Goal: Check status

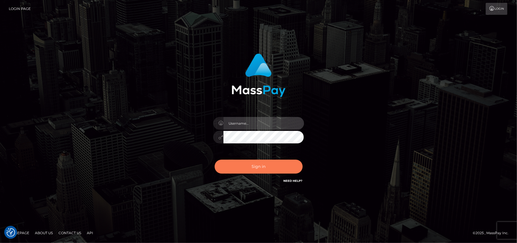
type input "[DOMAIN_NAME]"
click at [259, 169] on button "Sign in" at bounding box center [259, 166] width 88 height 14
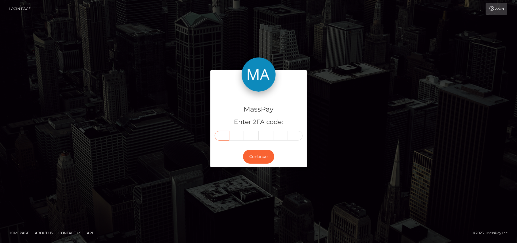
click at [220, 138] on input "text" at bounding box center [222, 136] width 15 height 10
type input "3"
type input "1"
type input "7"
type input "2"
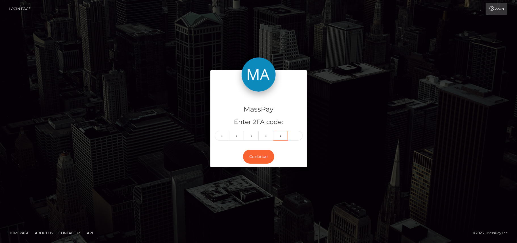
type input "8"
type input "4"
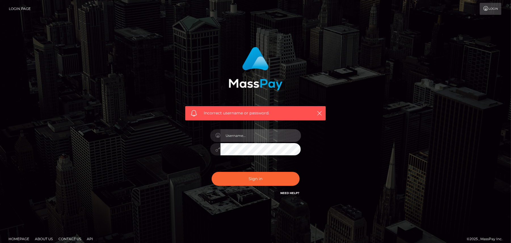
type input "[DOMAIN_NAME]"
click at [306, 34] on div "Incorrect username or password. [DOMAIN_NAME]" at bounding box center [255, 124] width 511 height 248
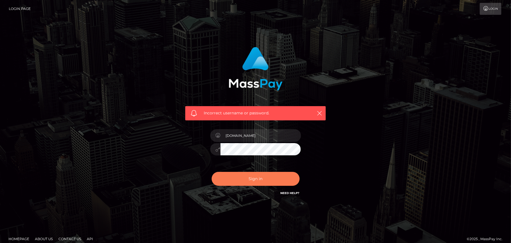
click at [259, 182] on button "Sign in" at bounding box center [256, 179] width 88 height 14
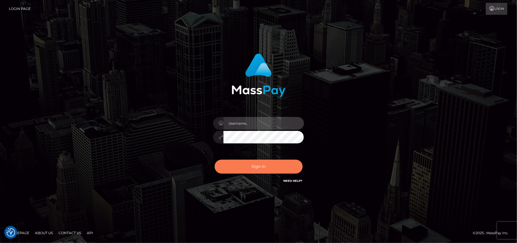
type input "[DOMAIN_NAME]"
click at [258, 166] on button "Sign in" at bounding box center [259, 166] width 88 height 14
type input "Pk.es"
click at [268, 3] on button "Sign in" at bounding box center [259, 166] width 88 height 14
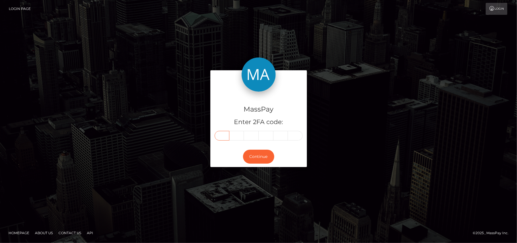
click at [223, 135] on input "text" at bounding box center [222, 136] width 15 height 10
type input "6"
type input "2"
type input "8"
type input "0"
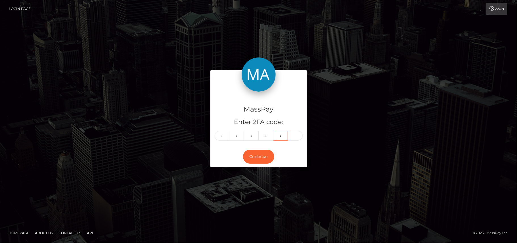
type input "1"
type input "7"
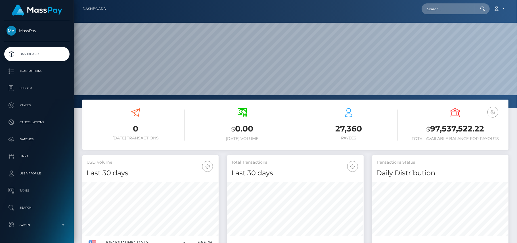
scroll to position [101, 137]
click at [450, 10] on input "text" at bounding box center [448, 8] width 53 height 11
paste input "sussanisambo@gmail.com"
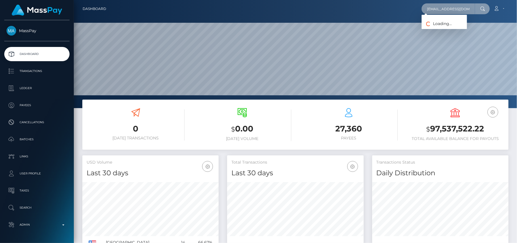
scroll to position [0, 3]
type input "sussanisambo@gmail.com"
click at [441, 31] on link "Sussan Itumeleng Sambo" at bounding box center [444, 29] width 45 height 11
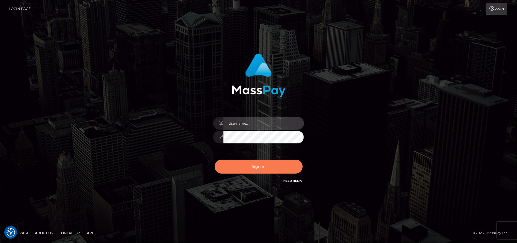
type input "Pk.es"
click at [253, 166] on button "Sign in" at bounding box center [259, 166] width 88 height 14
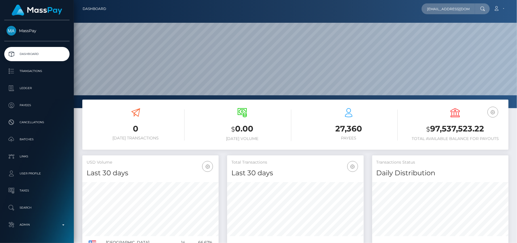
scroll to position [0, 3]
type input "sussanisambo@gmail.com"
click at [435, 30] on link "Sussan Itumeleng Sambo" at bounding box center [444, 29] width 45 height 11
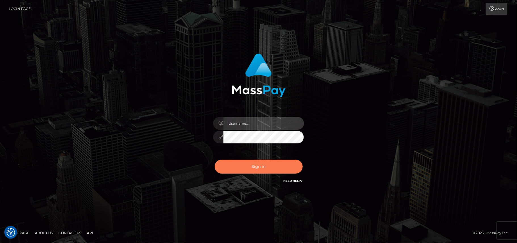
type input "[DOMAIN_NAME]"
click at [258, 167] on button "Sign in" at bounding box center [259, 166] width 88 height 14
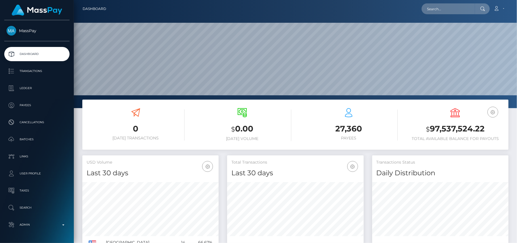
scroll to position [101, 137]
click at [434, 5] on input "text" at bounding box center [448, 8] width 53 height 11
type input "k"
click at [438, 9] on input "text" at bounding box center [448, 8] width 53 height 11
paste input "[EMAIL_ADDRESS][DOMAIN_NAME]"
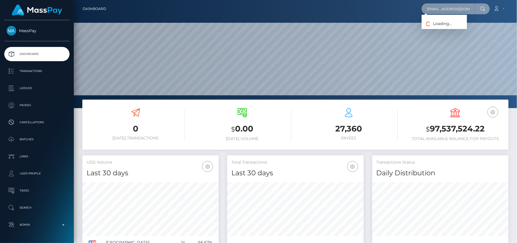
scroll to position [0, 3]
type input "[EMAIL_ADDRESS][DOMAIN_NAME]"
click at [438, 28] on link "[PERSON_NAME]" at bounding box center [444, 29] width 45 height 11
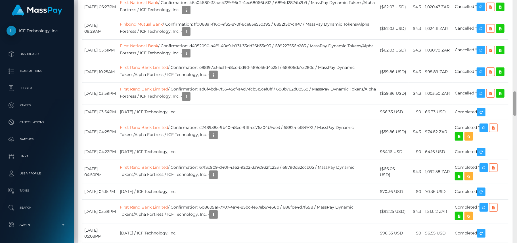
scroll to position [906, 0]
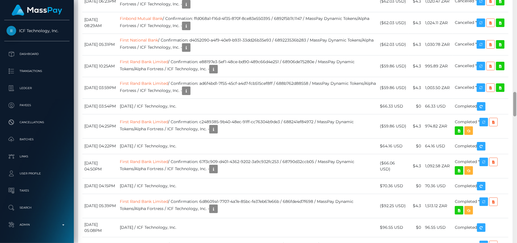
click at [517, 108] on div at bounding box center [515, 121] width 4 height 243
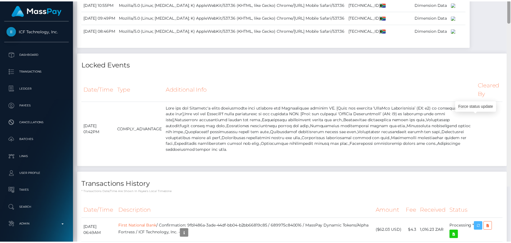
scroll to position [513, 0]
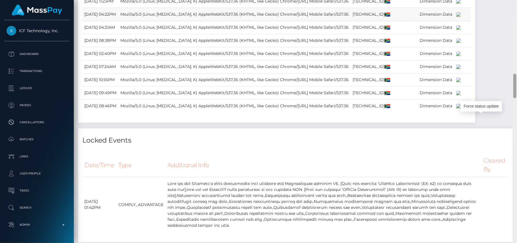
drag, startPoint x: 515, startPoint y: 96, endPoint x: 474, endPoint y: 56, distance: 56.6
click at [474, 56] on div "Customer Profile Loading... Loading..." at bounding box center [295, 121] width 443 height 243
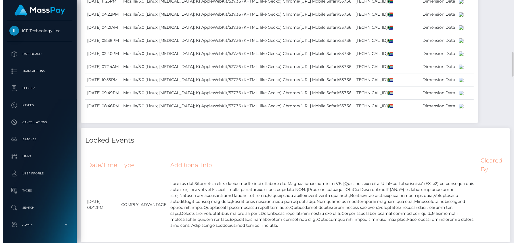
scroll to position [283910, 283844]
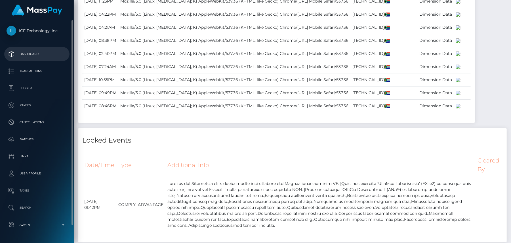
click at [27, 55] on p "Dashboard" at bounding box center [37, 54] width 61 height 9
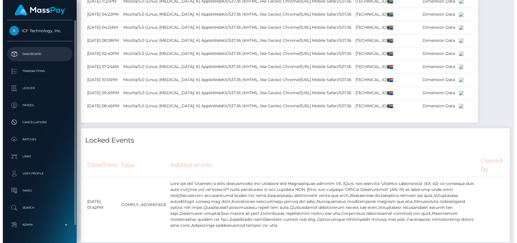
scroll to position [68, 137]
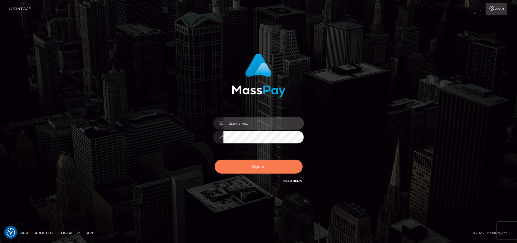
type input "Pk.es"
click at [266, 168] on button "Sign in" at bounding box center [259, 166] width 88 height 14
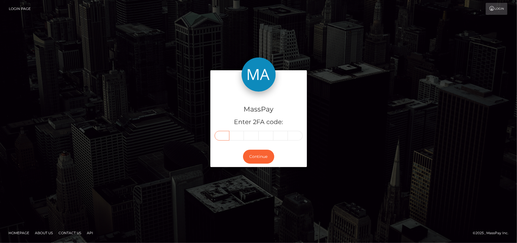
click at [223, 135] on input "text" at bounding box center [222, 136] width 15 height 10
type input "5"
type input "3"
type input "2"
type input "5"
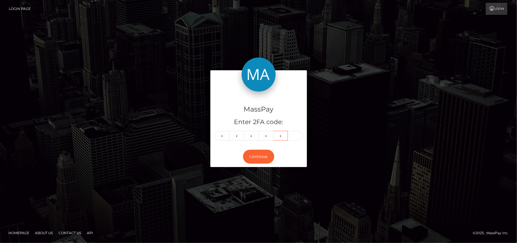
type input "7"
type input "9"
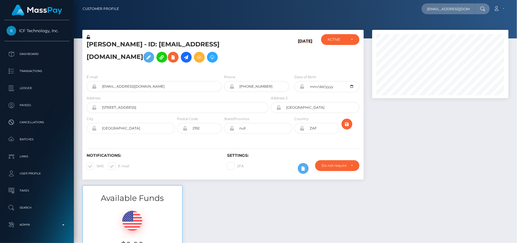
scroll to position [68, 137]
type input "[EMAIL_ADDRESS][DOMAIN_NAME]"
click at [431, 29] on link "N K DESIGNS LTD" at bounding box center [444, 29] width 45 height 11
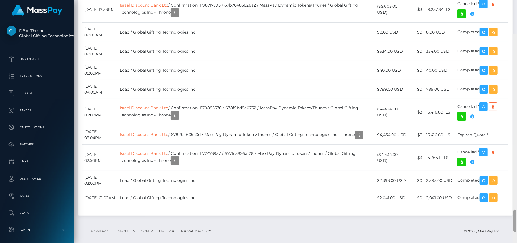
scroll to position [1925, 0]
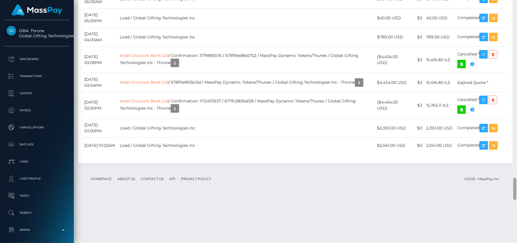
drag, startPoint x: 515, startPoint y: 21, endPoint x: 517, endPoint y: 188, distance: 167.3
click at [517, 188] on div at bounding box center [515, 121] width 4 height 243
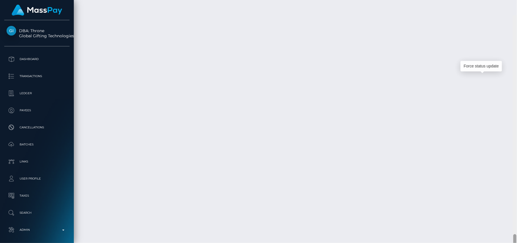
scroll to position [2391, 0]
drag, startPoint x: 515, startPoint y: 182, endPoint x: 517, endPoint y: 226, distance: 44.0
click at [517, 226] on div at bounding box center [515, 121] width 4 height 243
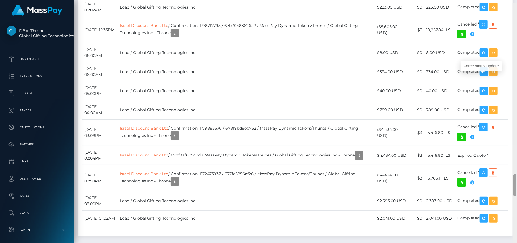
scroll to position [1862, 0]
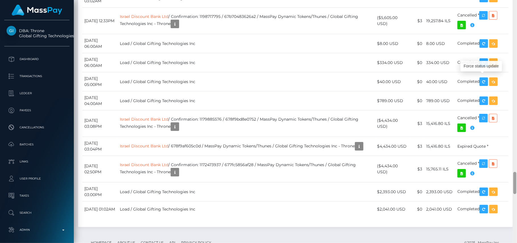
drag, startPoint x: 515, startPoint y: 227, endPoint x: 517, endPoint y: 178, distance: 48.9
click at [517, 178] on div at bounding box center [515, 121] width 4 height 243
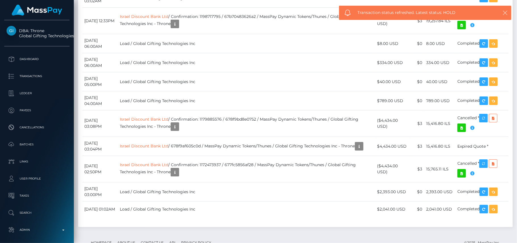
click at [503, 14] on icon "button" at bounding box center [505, 13] width 6 height 6
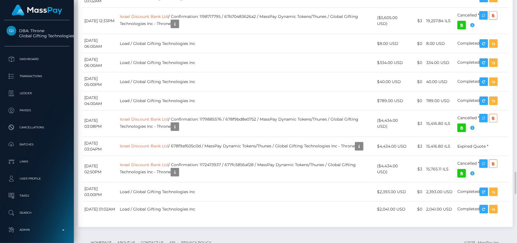
scroll to position [68, 137]
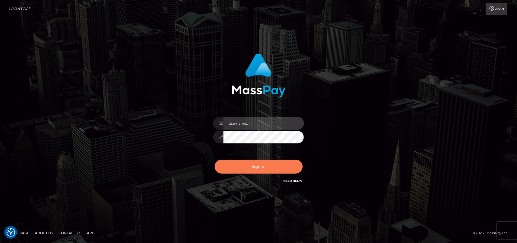
type input "[DOMAIN_NAME]"
click at [276, 168] on button "Sign in" at bounding box center [259, 166] width 88 height 14
